Goal: Transaction & Acquisition: Purchase product/service

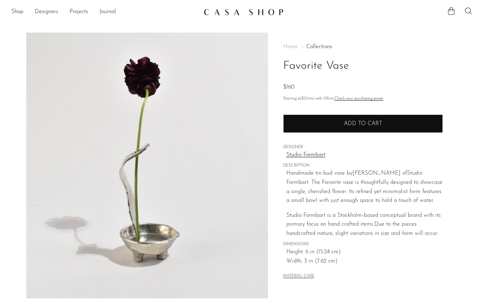
click at [333, 121] on button "Add to cart" at bounding box center [363, 124] width 160 height 18
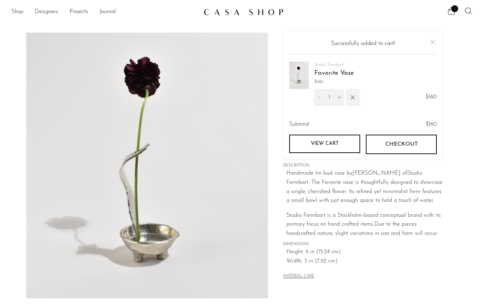
click at [19, 10] on link "Shop" at bounding box center [17, 11] width 12 height 9
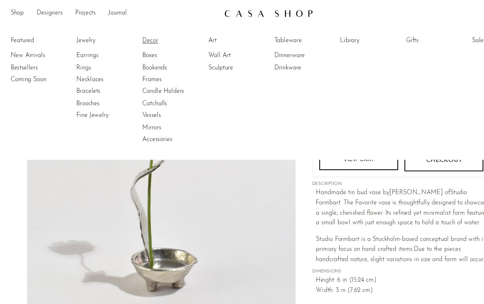
click at [133, 36] on link "Decor" at bounding box center [156, 37] width 53 height 8
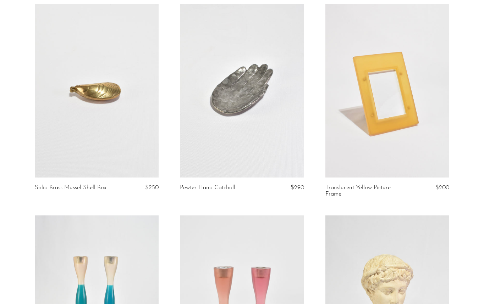
scroll to position [682, 0]
click at [407, 99] on link at bounding box center [387, 90] width 124 height 173
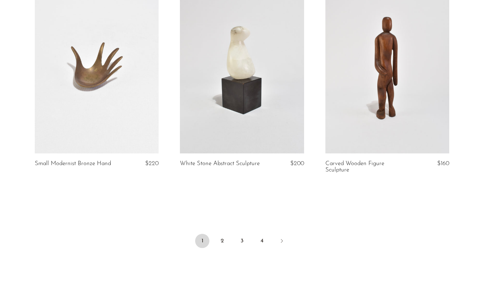
scroll to position [2421, 0]
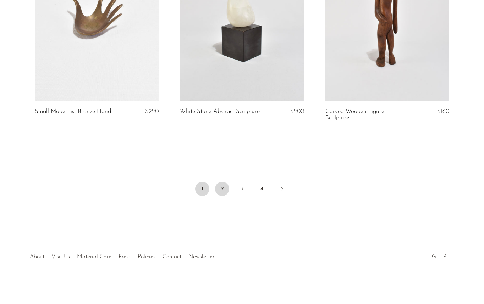
click at [218, 191] on link "2" at bounding box center [222, 189] width 14 height 14
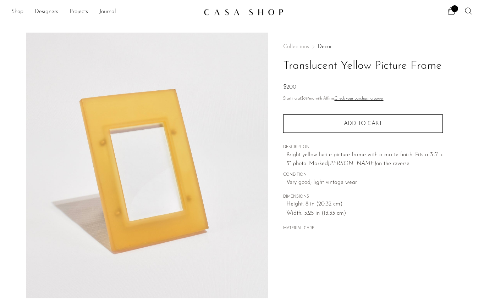
scroll to position [157, 0]
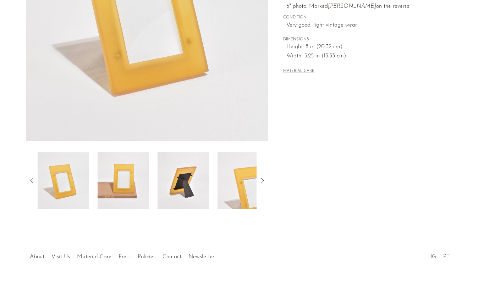
click at [116, 184] on img at bounding box center [122, 180] width 51 height 57
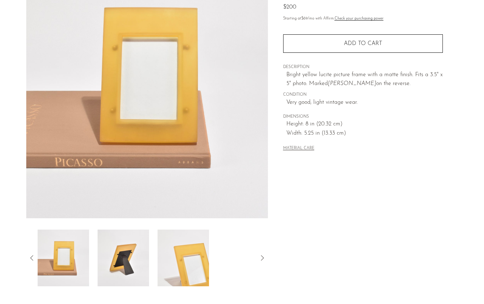
scroll to position [103, 0]
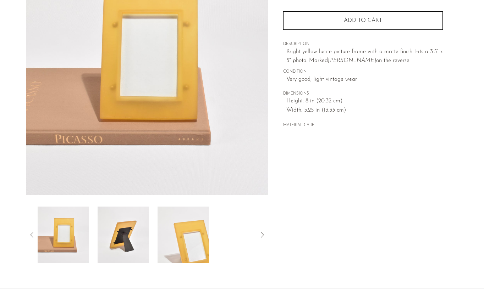
click at [127, 230] on img at bounding box center [122, 235] width 51 height 57
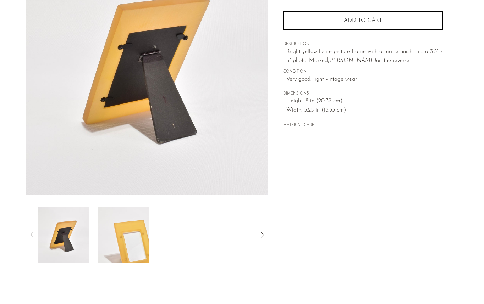
click at [61, 256] on img at bounding box center [63, 235] width 51 height 57
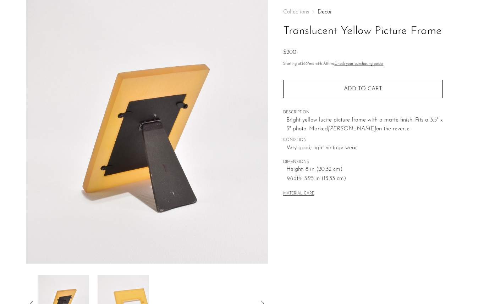
scroll to position [34, 0]
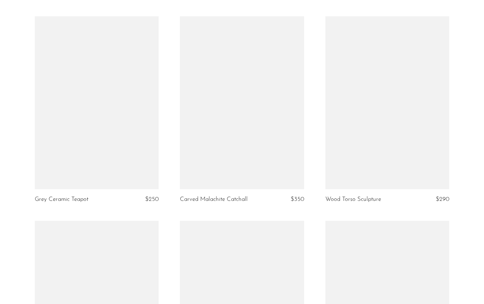
scroll to position [2281, 0]
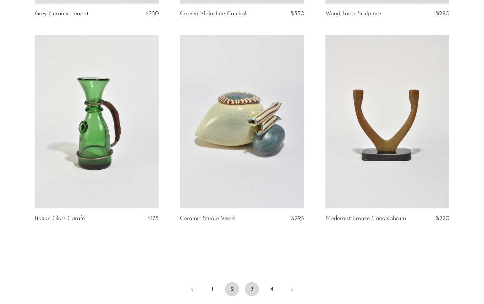
click at [250, 284] on link "3" at bounding box center [252, 289] width 14 height 14
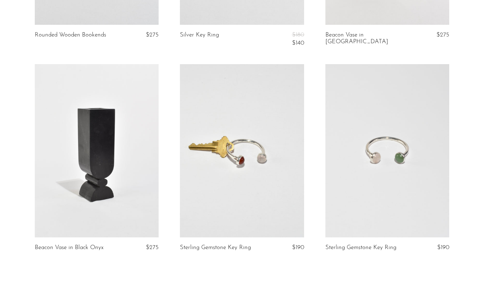
scroll to position [2334, 0]
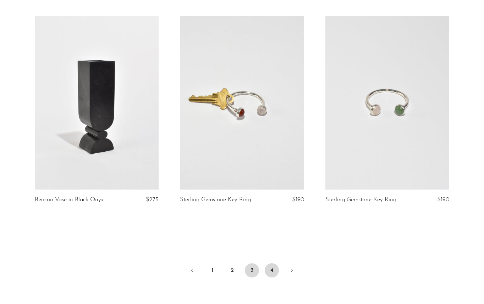
click at [271, 267] on link "4" at bounding box center [271, 270] width 14 height 14
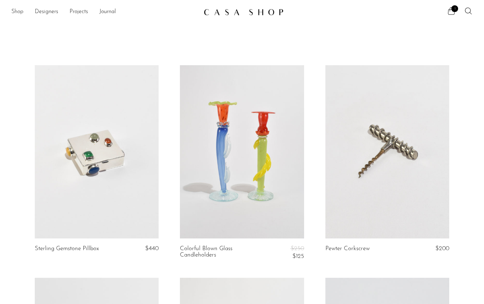
click at [17, 12] on link "Shop" at bounding box center [17, 11] width 12 height 9
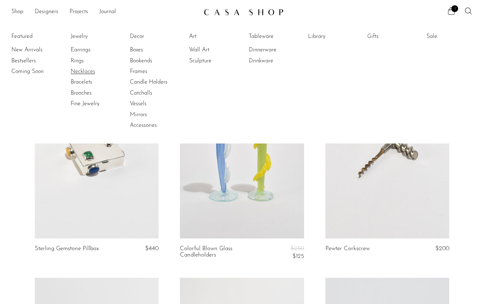
click at [78, 70] on link "Necklaces" at bounding box center [97, 72] width 53 height 8
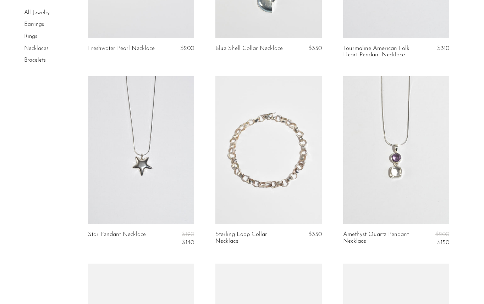
scroll to position [1320, 0]
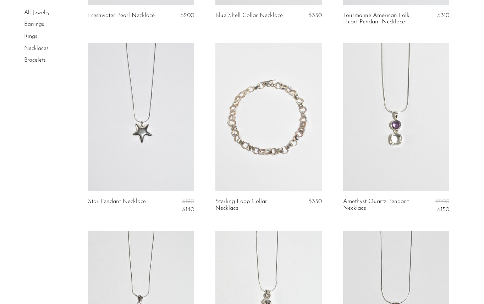
click at [147, 129] on link at bounding box center [141, 117] width 106 height 149
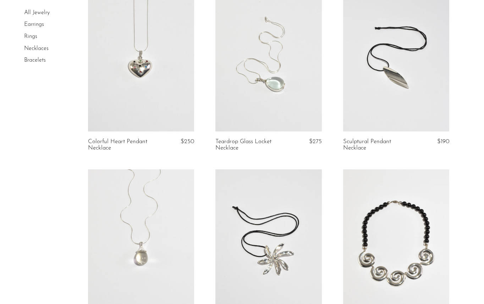
scroll to position [83, 0]
click at [281, 233] on link at bounding box center [268, 243] width 106 height 149
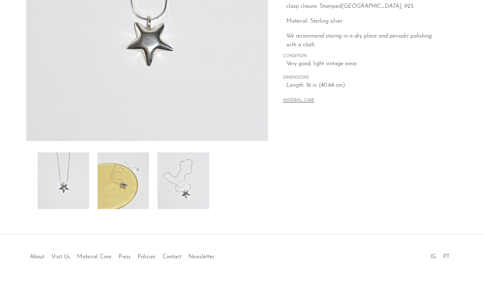
click at [185, 198] on img at bounding box center [182, 180] width 51 height 57
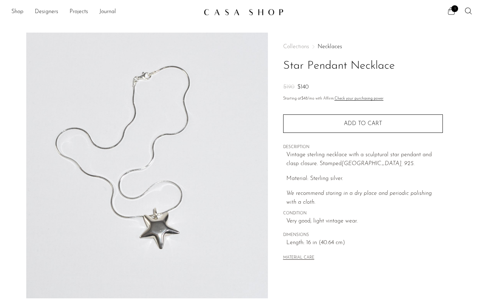
click at [451, 9] on span "1" at bounding box center [454, 8] width 7 height 7
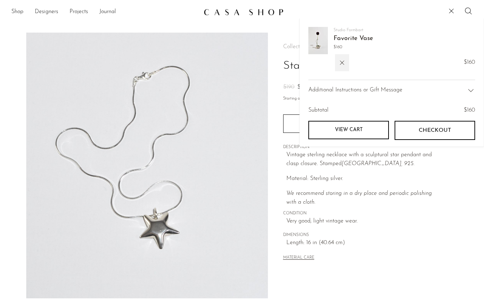
click at [313, 39] on img at bounding box center [317, 40] width 19 height 27
click at [345, 37] on link "Favorite Vase" at bounding box center [352, 38] width 39 height 6
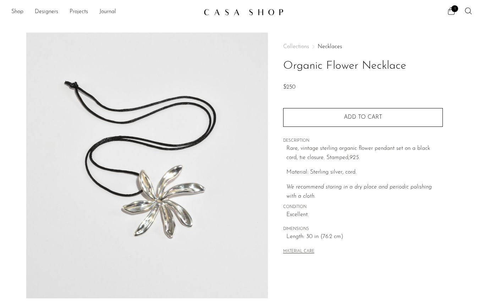
scroll to position [157, 0]
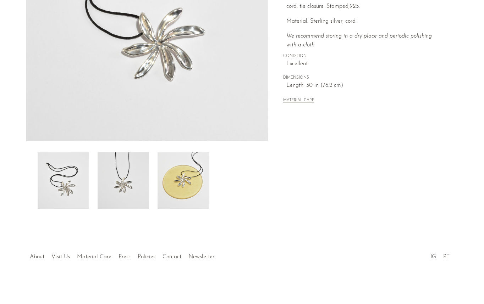
click at [177, 175] on img at bounding box center [182, 180] width 51 height 57
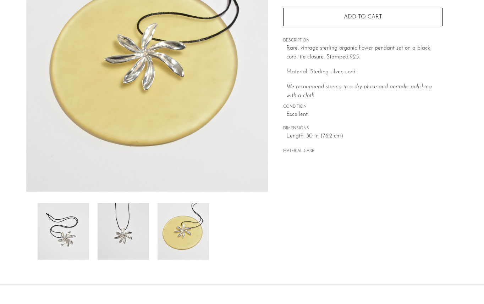
scroll to position [150, 0]
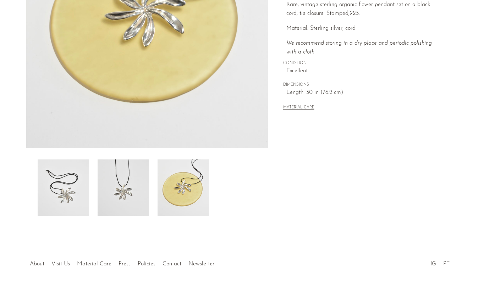
click at [75, 184] on img at bounding box center [63, 188] width 51 height 57
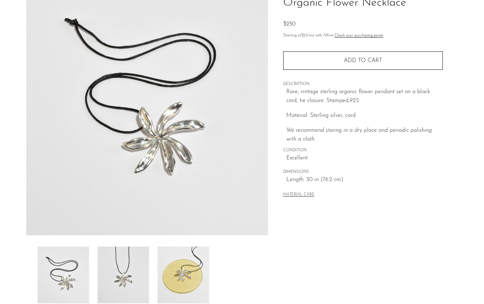
scroll to position [62, 0]
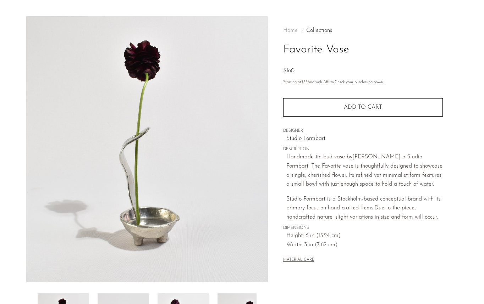
scroll to position [157, 0]
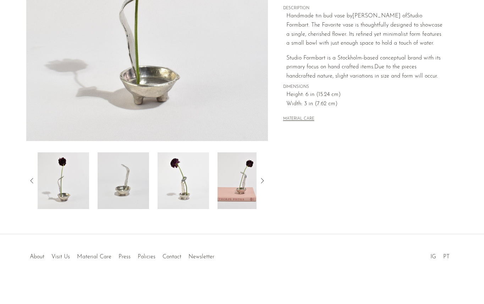
click at [180, 188] on img at bounding box center [182, 180] width 51 height 57
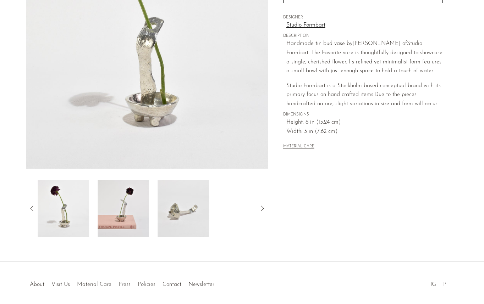
scroll to position [111, 0]
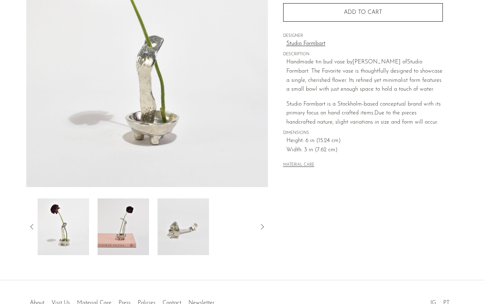
click at [174, 228] on img at bounding box center [182, 227] width 51 height 57
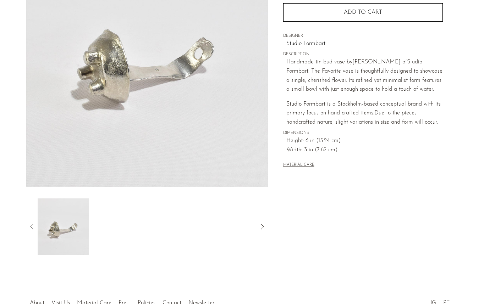
click at [32, 226] on icon at bounding box center [32, 227] width 9 height 9
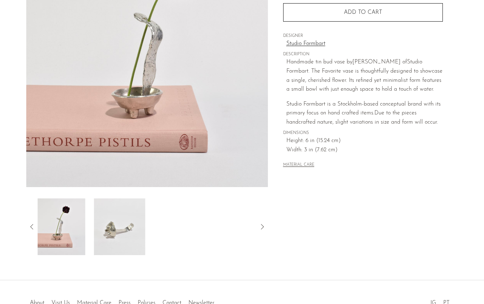
click at [32, 226] on icon at bounding box center [32, 227] width 9 height 9
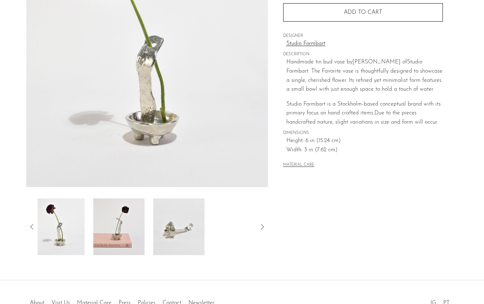
click at [32, 226] on icon at bounding box center [32, 227] width 9 height 9
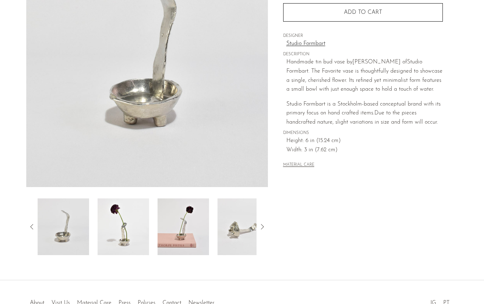
click at [72, 242] on img at bounding box center [63, 227] width 51 height 57
click at [111, 237] on img at bounding box center [122, 227] width 51 height 57
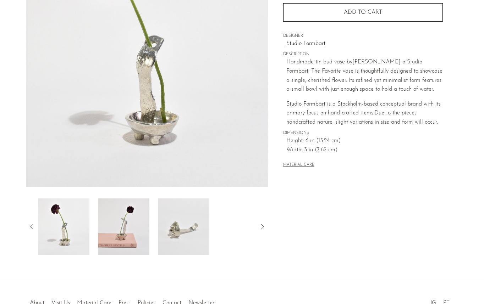
click at [111, 237] on img at bounding box center [123, 227] width 51 height 57
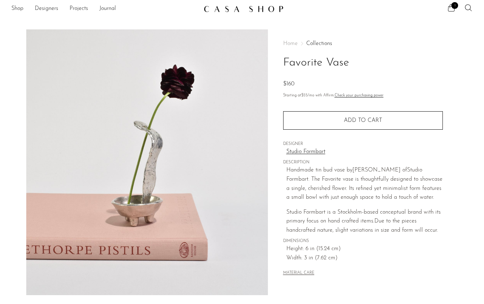
scroll to position [3, 0]
drag, startPoint x: 336, startPoint y: 153, endPoint x: 379, endPoint y: 4, distance: 155.3
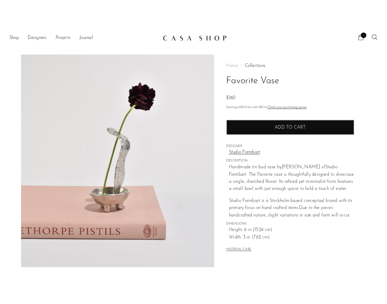
scroll to position [0, 0]
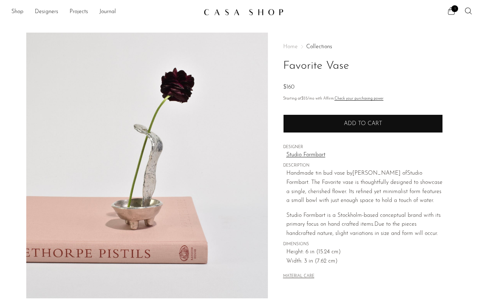
click at [366, 125] on span "Add to cart" at bounding box center [363, 124] width 38 height 6
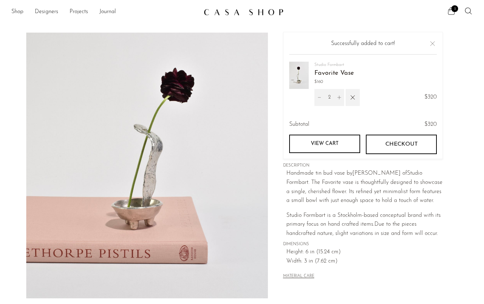
click at [452, 11] on icon at bounding box center [451, 11] width 9 height 9
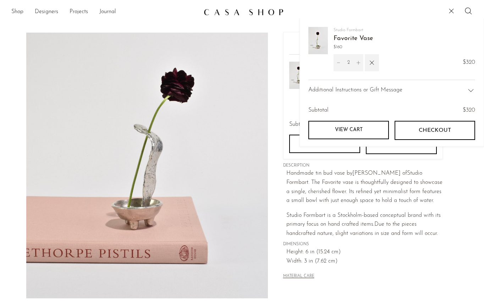
click at [338, 65] on icon "Decrement" at bounding box center [338, 62] width 5 height 5
type input "1"
click at [436, 130] on span "Checkout" at bounding box center [434, 130] width 32 height 7
